Goal: Check status: Check status

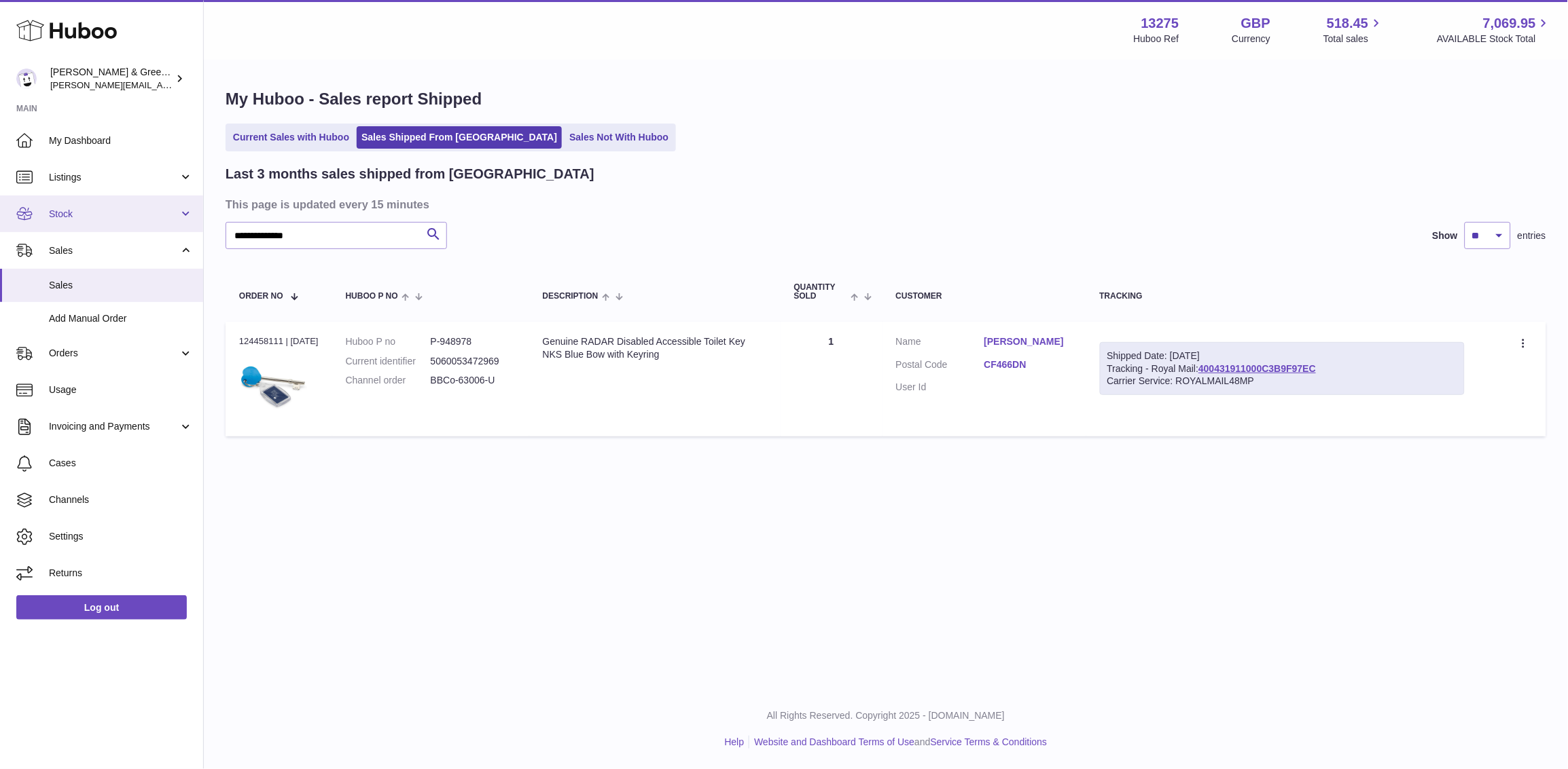
click at [111, 220] on link "Stock" at bounding box center [102, 214] width 203 height 37
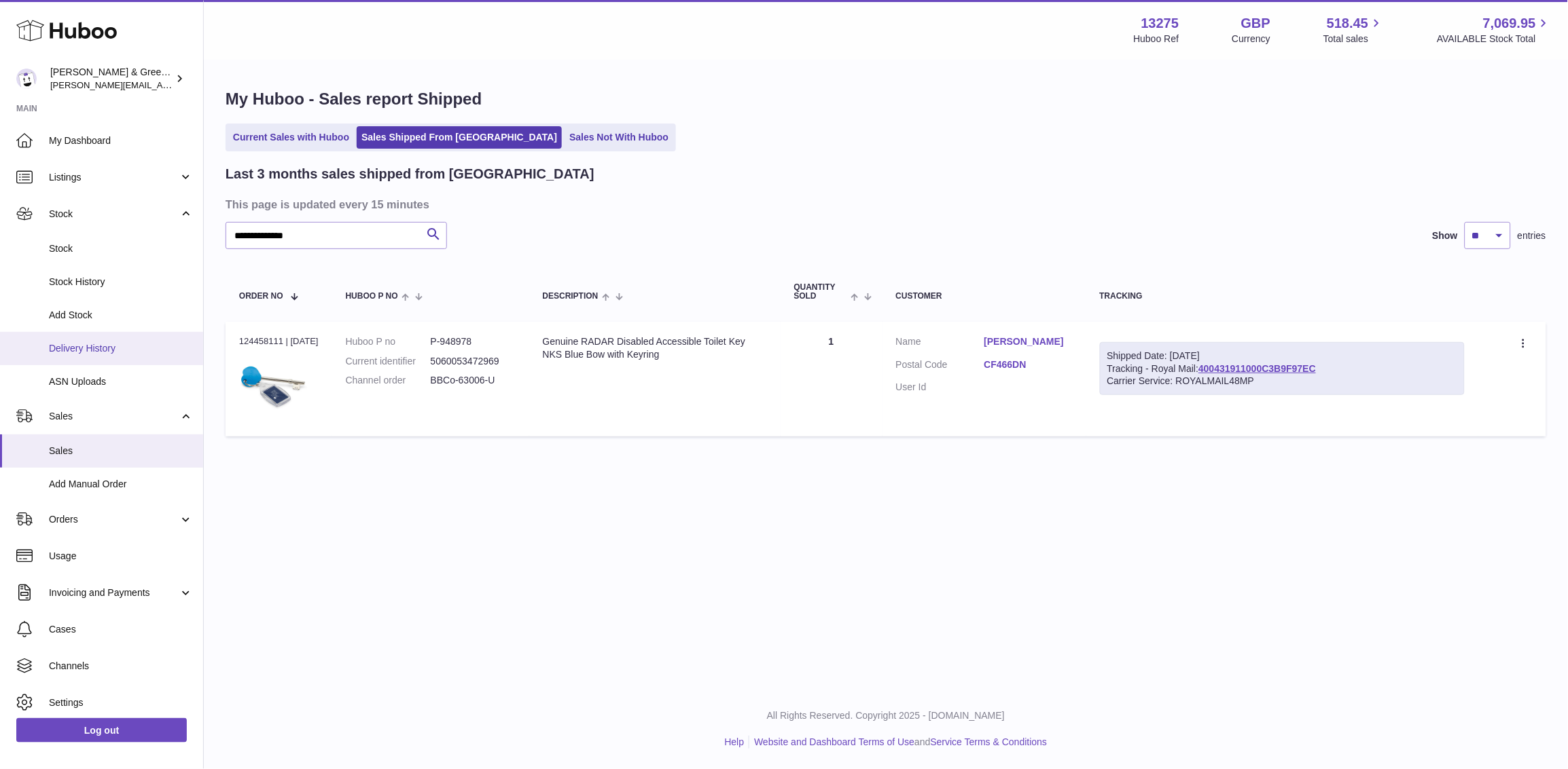
click at [108, 350] on span "Delivery History" at bounding box center [121, 348] width 144 height 13
click at [45, 343] on link "Delivery History" at bounding box center [102, 349] width 203 height 33
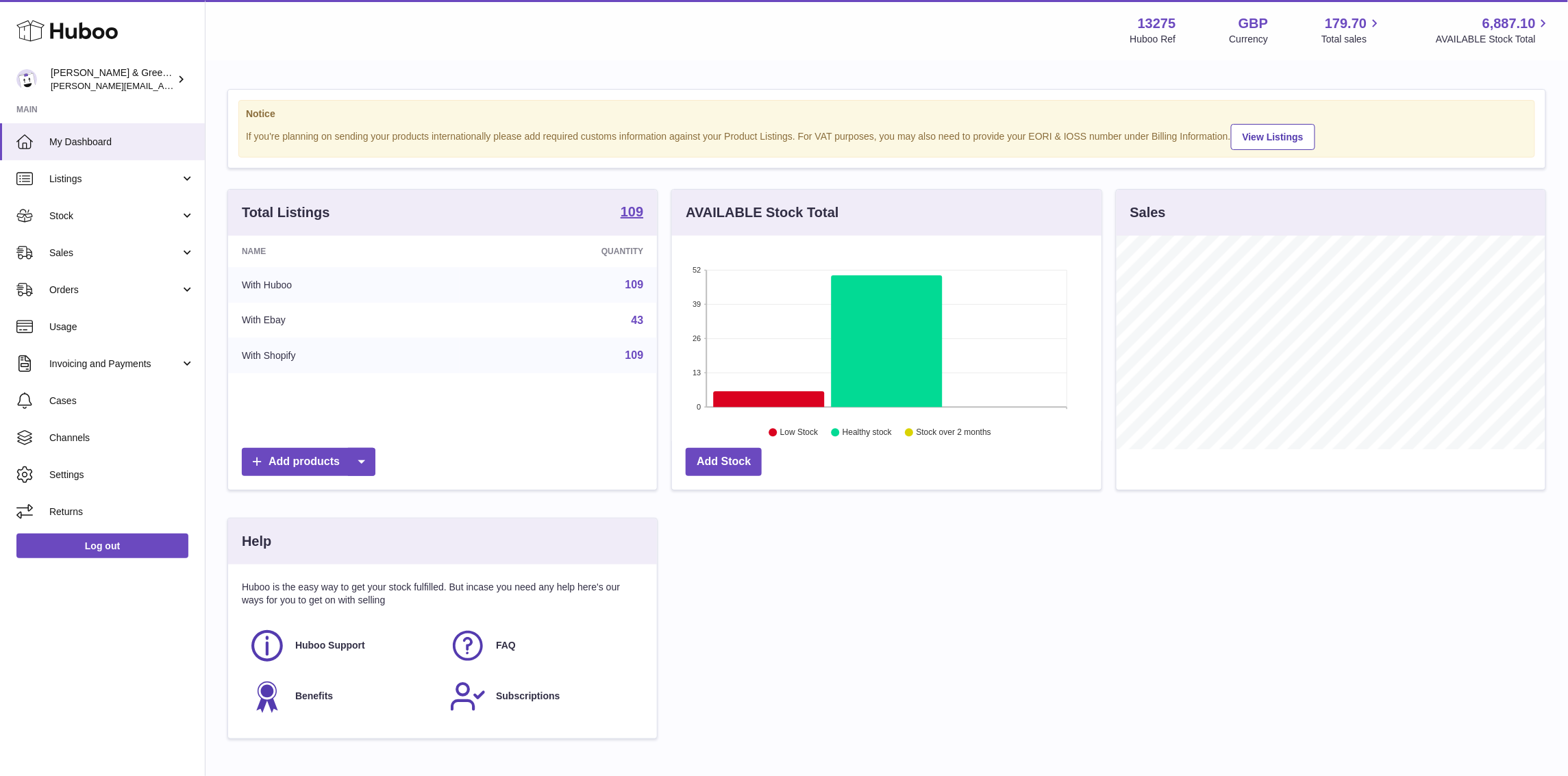
scroll to position [213, 428]
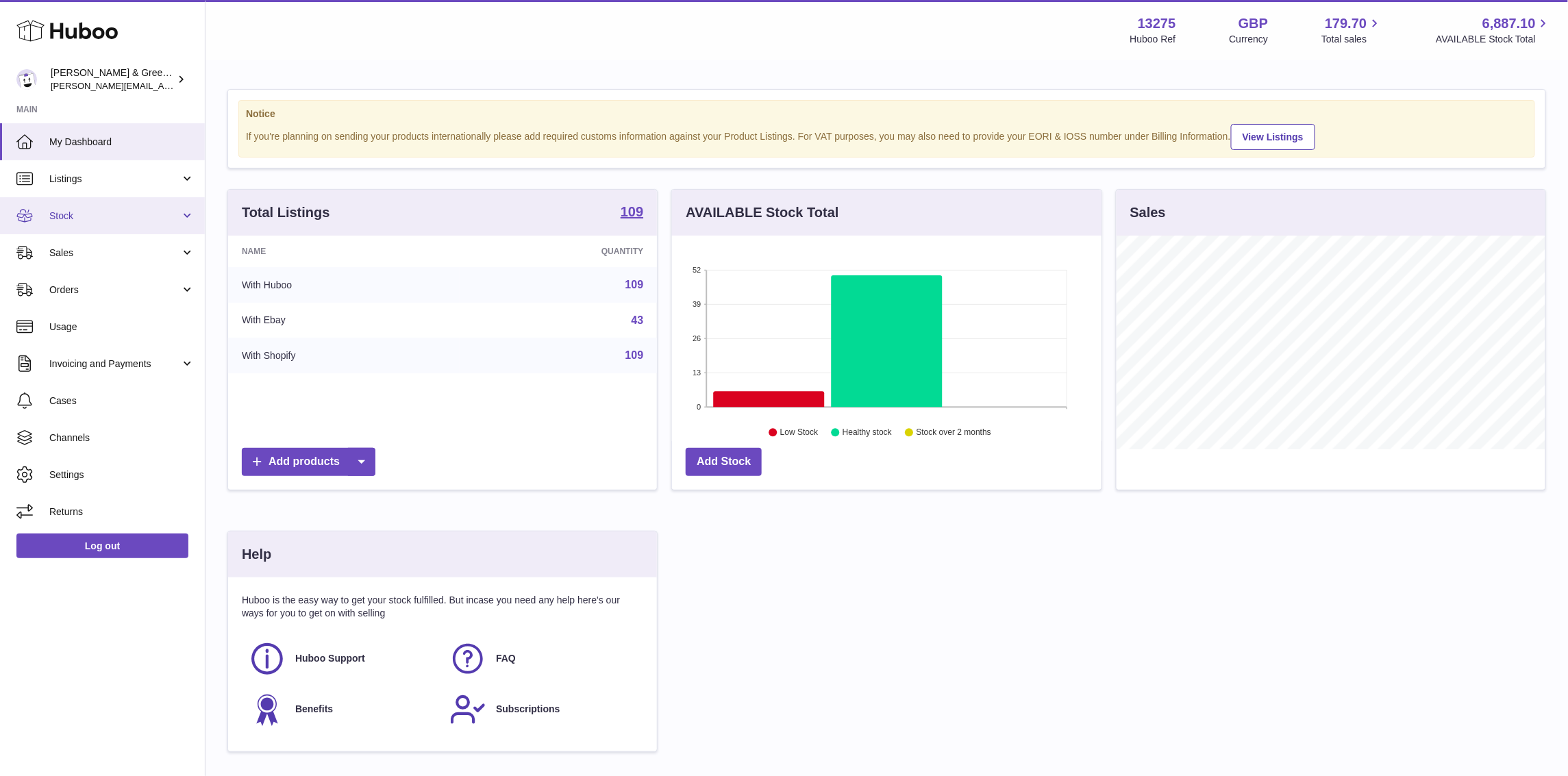
click at [129, 228] on link "Stock" at bounding box center [103, 216] width 205 height 37
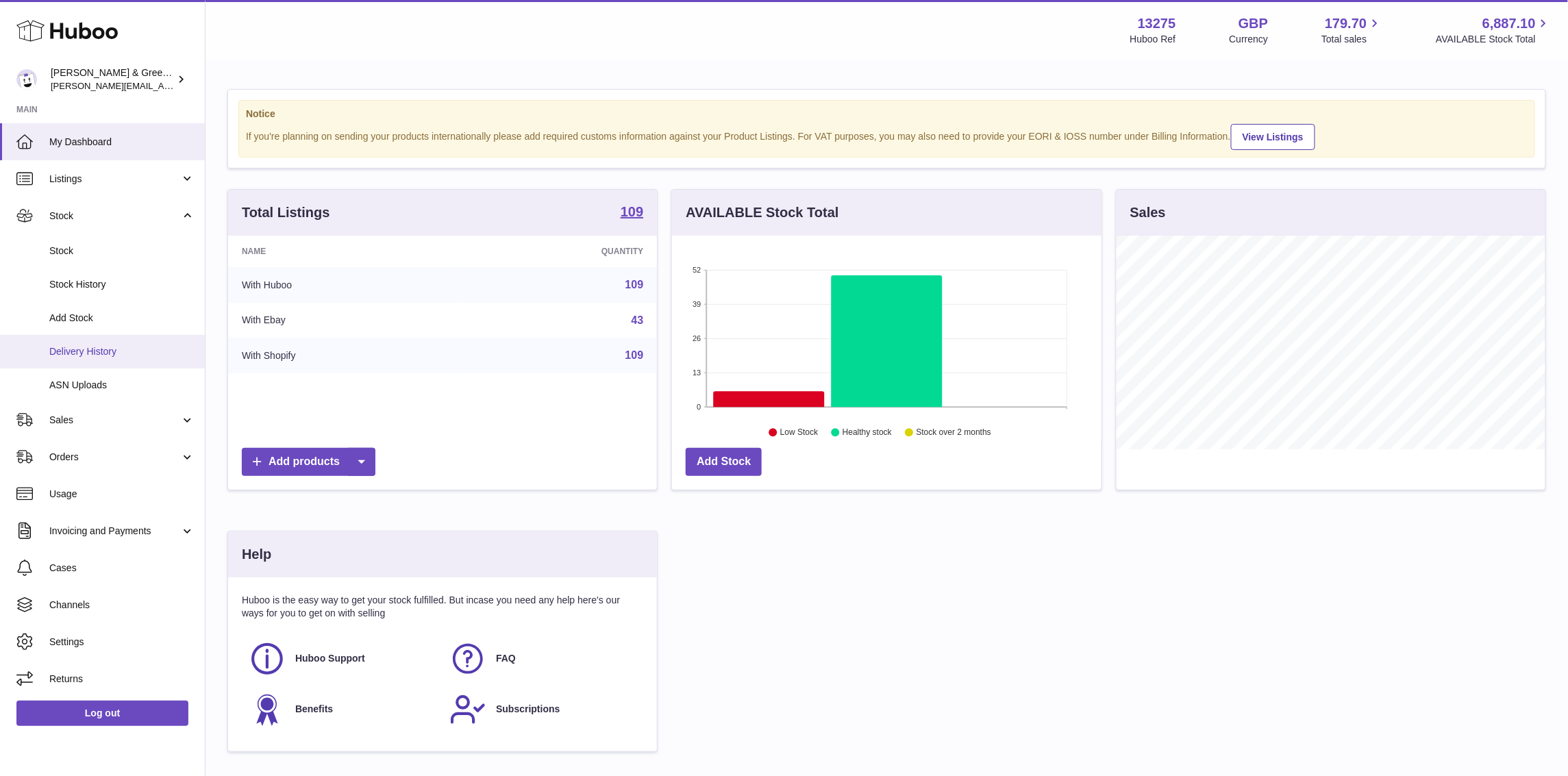
click at [141, 354] on span "Delivery History" at bounding box center [122, 351] width 145 height 13
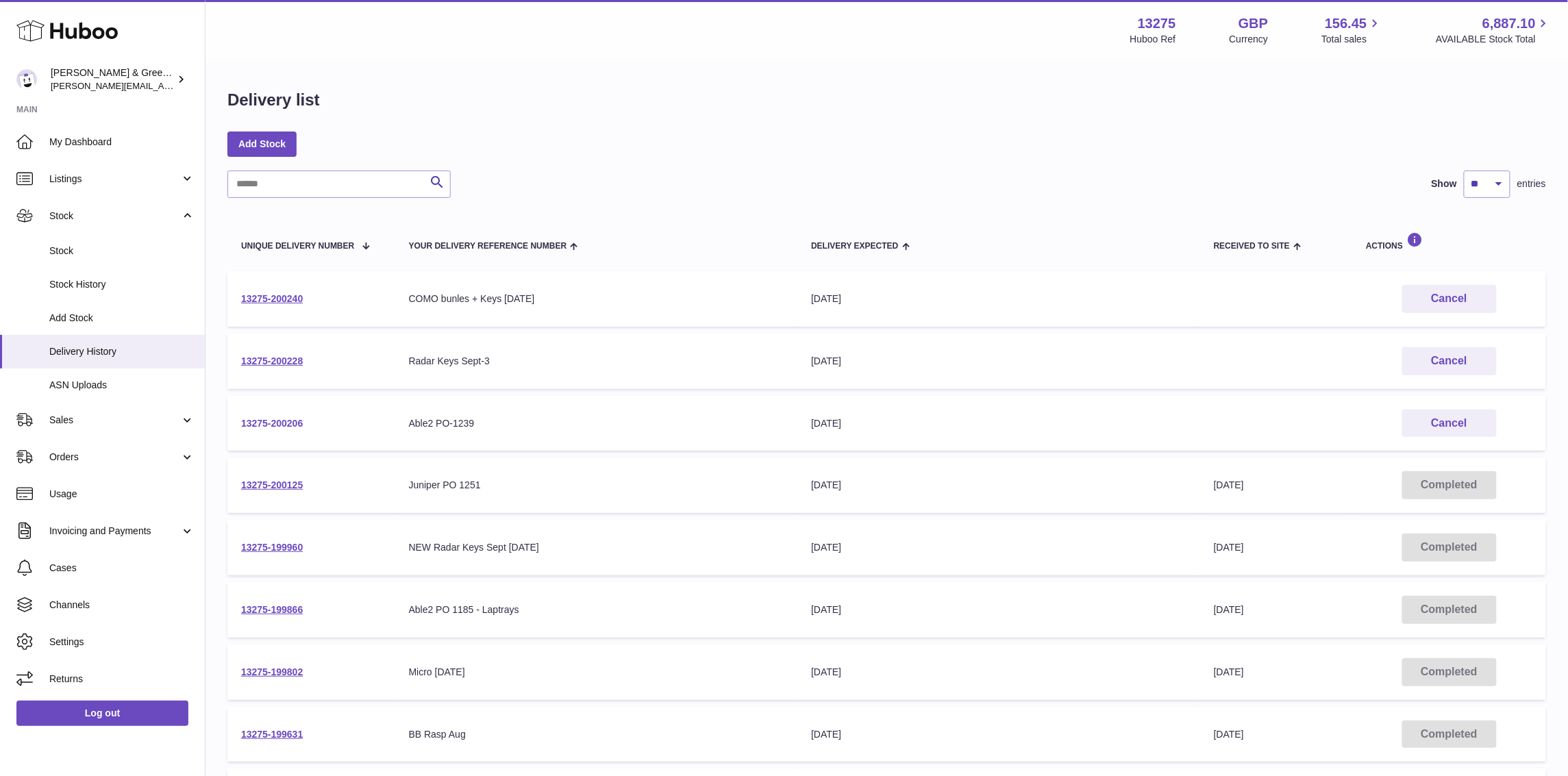
click at [280, 423] on link "13275-200206" at bounding box center [272, 423] width 62 height 11
